Goal: Task Accomplishment & Management: Complete application form

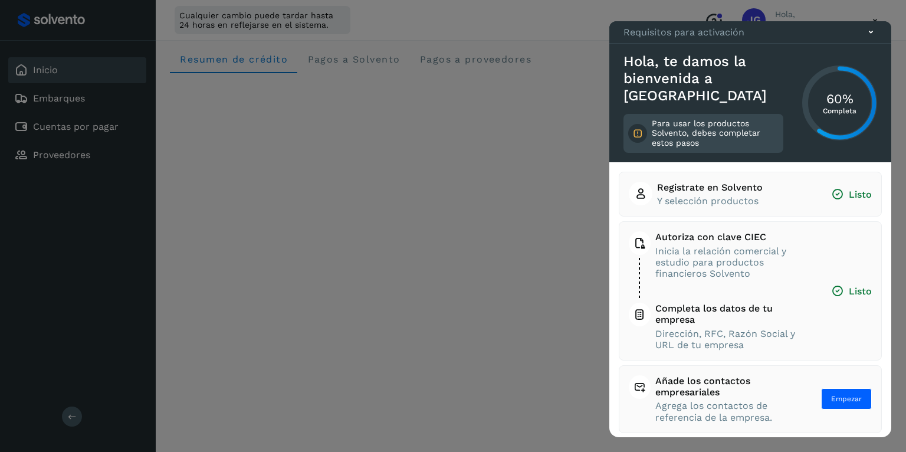
scroll to position [76, 0]
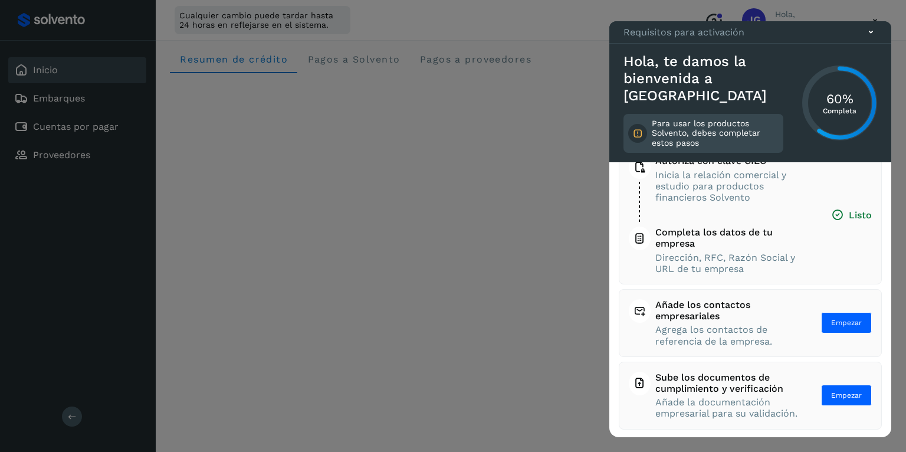
click at [875, 38] on icon at bounding box center [870, 32] width 12 height 12
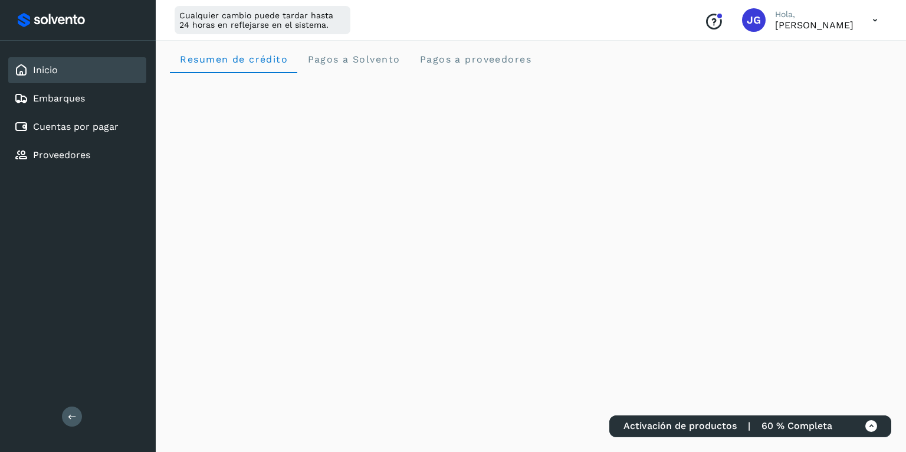
click at [880, 20] on icon at bounding box center [875, 20] width 24 height 24
click at [821, 77] on div "Cerrar sesión" at bounding box center [816, 76] width 140 height 22
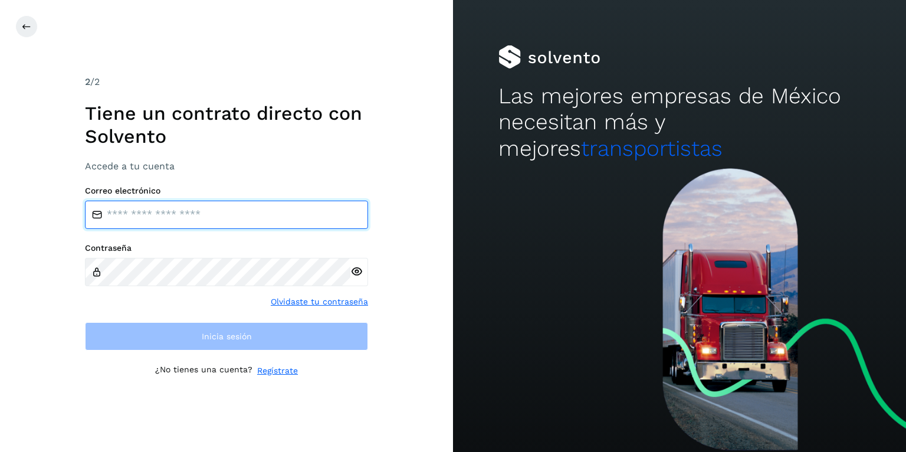
click at [203, 204] on input "email" at bounding box center [226, 214] width 283 height 28
type input "**"
click at [202, 219] on input "**" at bounding box center [226, 214] width 283 height 28
type input "**********"
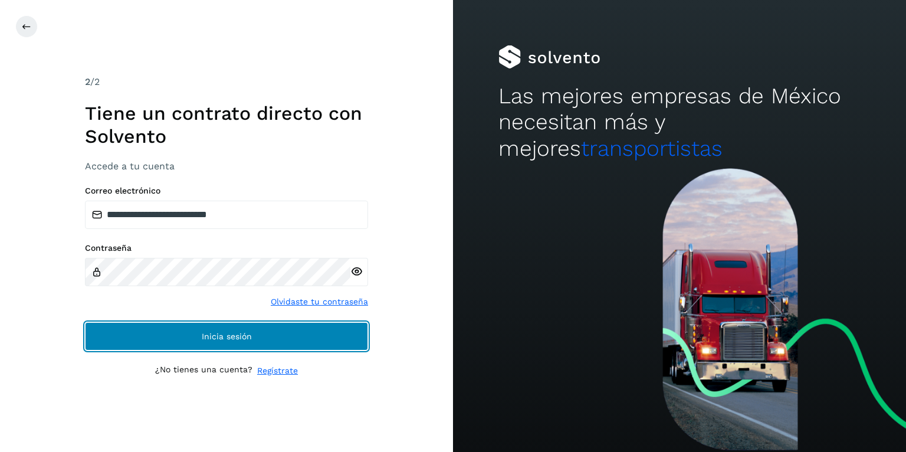
click at [222, 332] on span "Inicia sesión" at bounding box center [227, 336] width 50 height 8
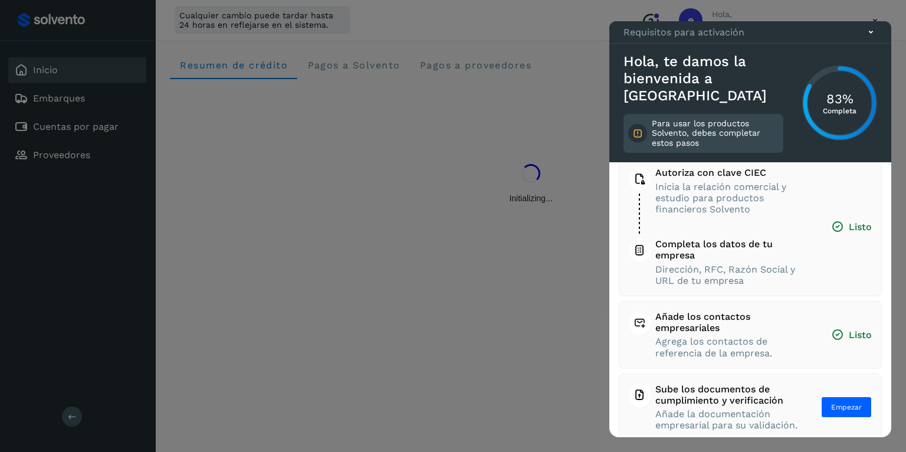
scroll to position [76, 0]
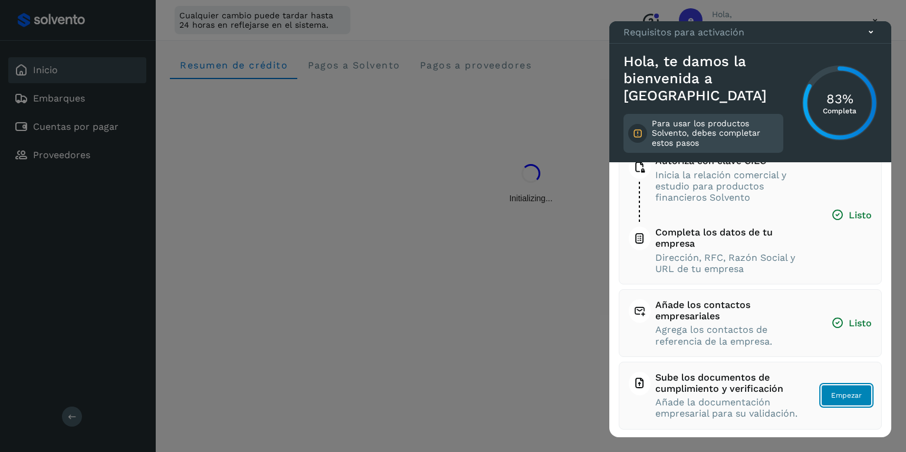
click at [853, 394] on span "Empezar" at bounding box center [846, 395] width 31 height 11
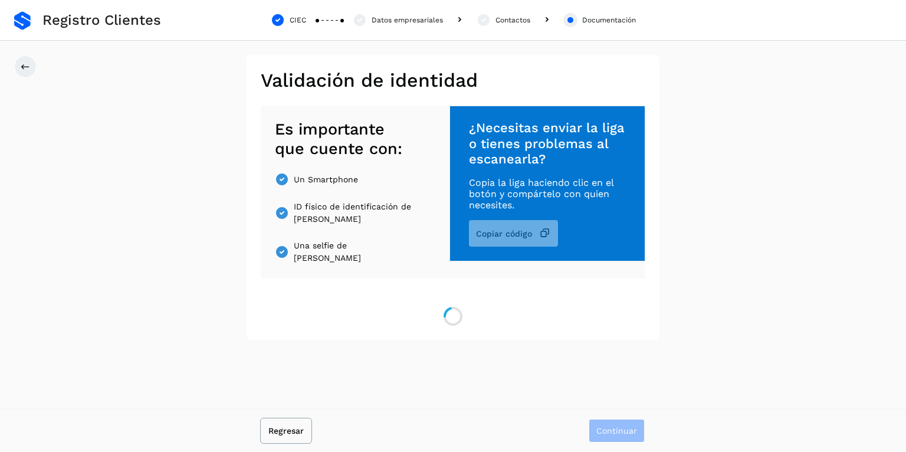
click at [290, 431] on span "Regresar" at bounding box center [285, 430] width 35 height 8
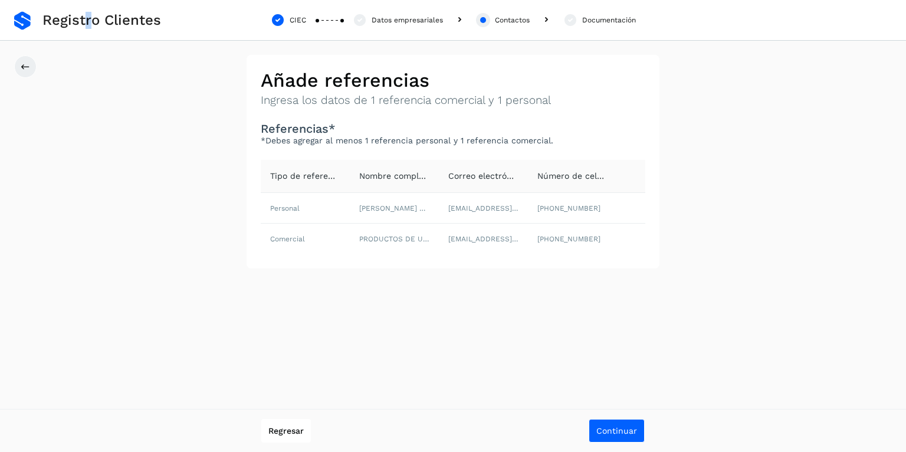
click at [88, 21] on span "Registro Clientes" at bounding box center [101, 20] width 119 height 17
click at [287, 429] on span "Regresar" at bounding box center [285, 430] width 35 height 8
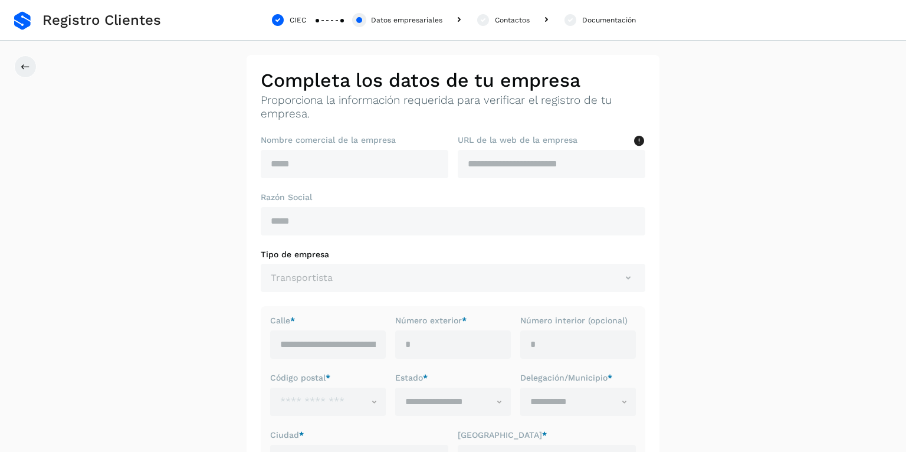
click at [135, 17] on span "Registro Clientes" at bounding box center [101, 20] width 119 height 17
drag, startPoint x: 32, startPoint y: 52, endPoint x: 24, endPoint y: 63, distance: 13.6
click at [31, 54] on div "**********" at bounding box center [453, 280] width 906 height 561
click at [24, 64] on icon at bounding box center [25, 66] width 9 height 9
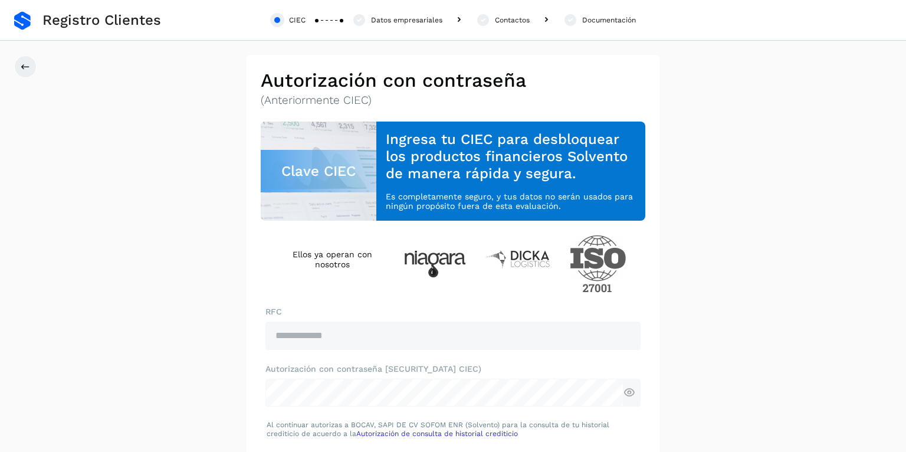
drag, startPoint x: 37, startPoint y: 27, endPoint x: 26, endPoint y: 32, distance: 12.7
click at [36, 27] on div "Registro Clientes" at bounding box center [87, 20] width 147 height 41
click at [32, 15] on div "Registro Clientes" at bounding box center [87, 20] width 147 height 41
click at [28, 19] on link at bounding box center [22, 20] width 17 height 19
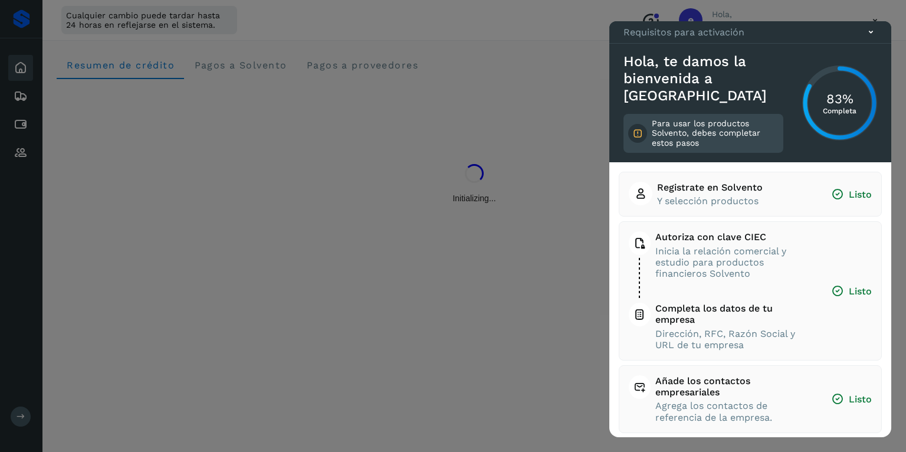
scroll to position [76, 0]
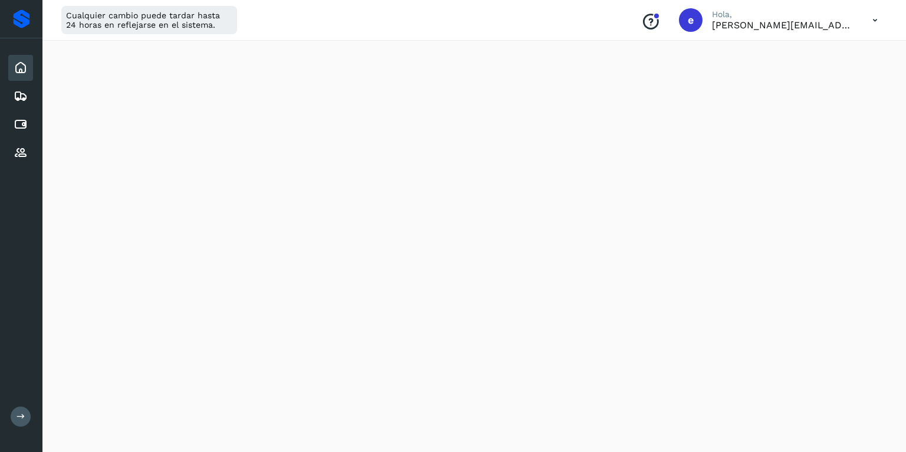
scroll to position [157, 0]
click at [18, 416] on icon at bounding box center [21, 416] width 9 height 9
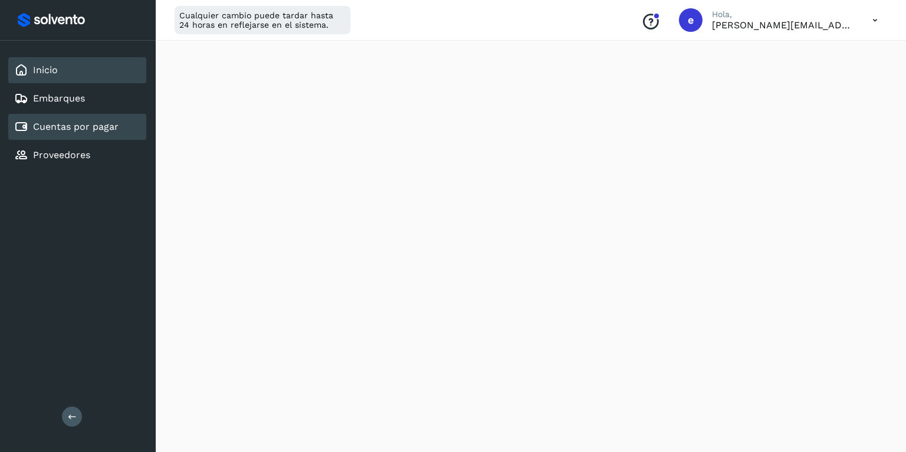
click at [94, 121] on link "Cuentas por pagar" at bounding box center [76, 126] width 86 height 11
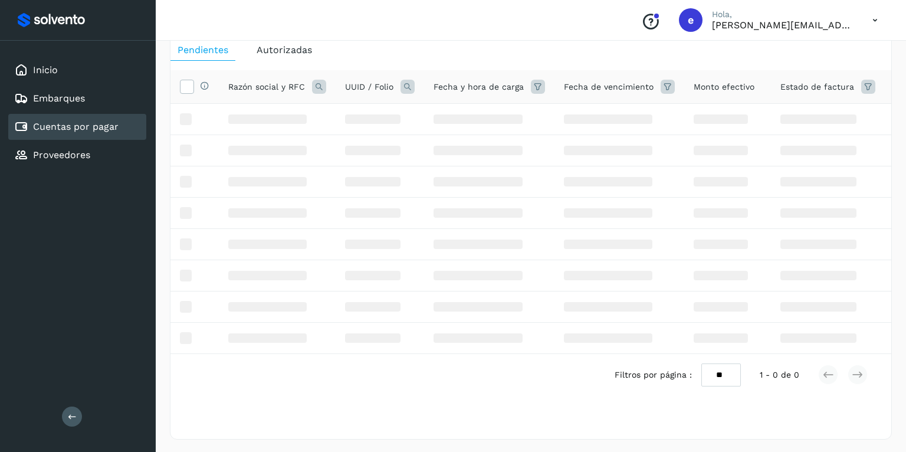
click at [105, 124] on link "Cuentas por pagar" at bounding box center [76, 126] width 86 height 11
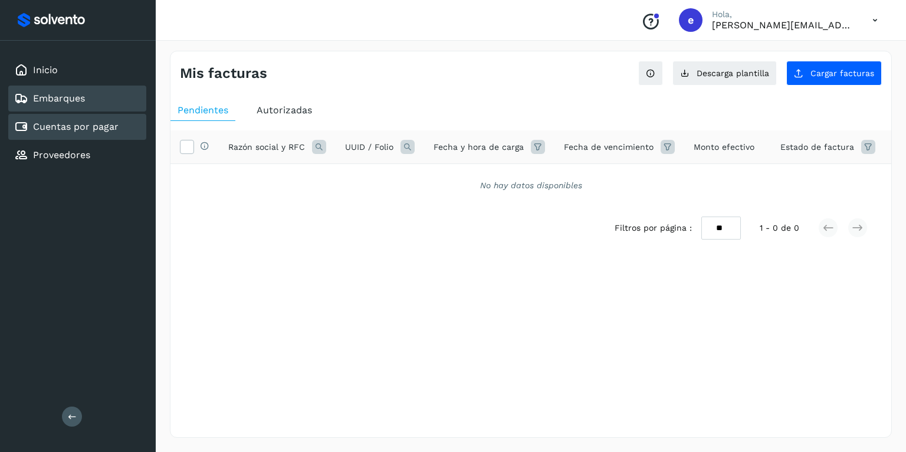
click at [101, 100] on div "Embarques" at bounding box center [77, 99] width 138 height 26
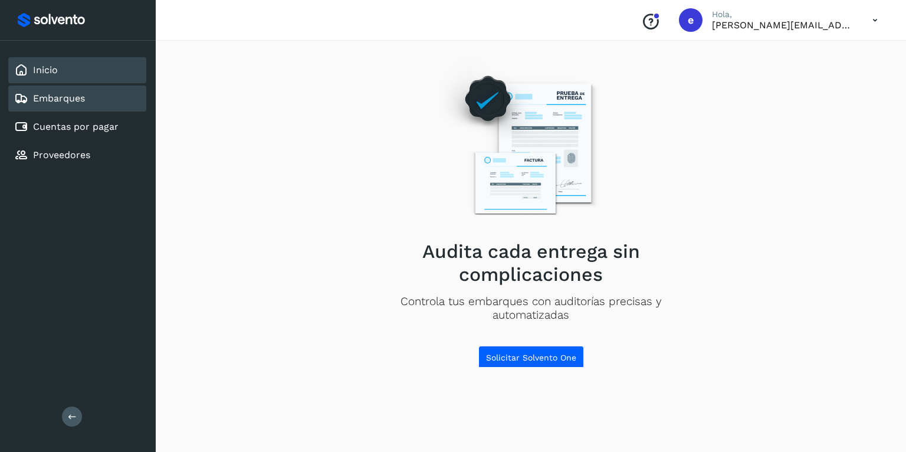
click at [81, 77] on div "Inicio" at bounding box center [77, 70] width 138 height 26
